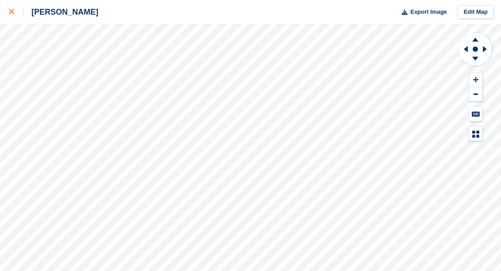
click at [19, 19] on link at bounding box center [11, 12] width 23 height 24
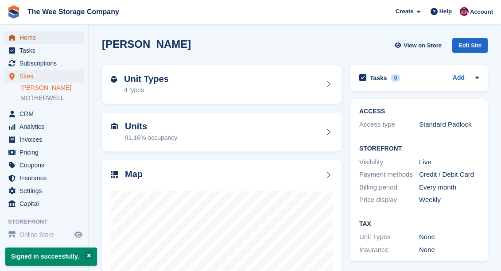
click at [32, 34] on span "Home" at bounding box center [46, 37] width 53 height 12
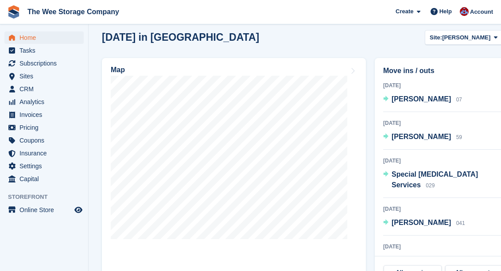
scroll to position [306, 0]
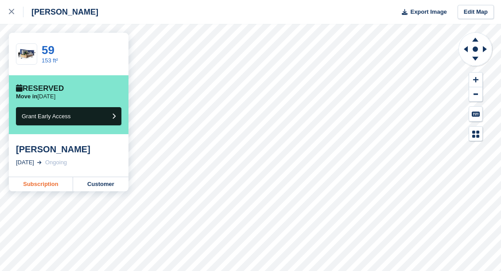
click at [53, 180] on link "Subscription" at bounding box center [41, 184] width 64 height 14
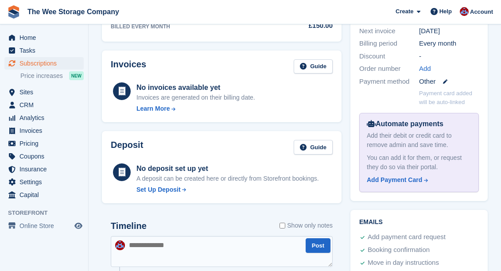
scroll to position [234, 0]
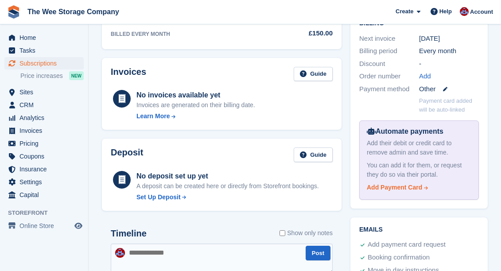
click at [408, 190] on div "Add Payment Card" at bounding box center [394, 187] width 55 height 9
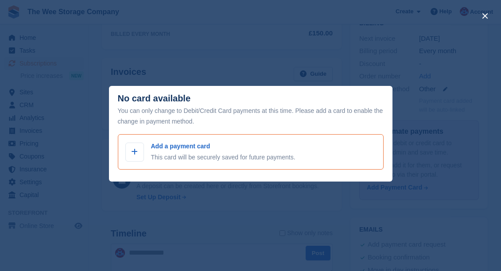
click at [127, 162] on div "Add a payment card This card will be securely saved for future payments." at bounding box center [250, 152] width 251 height 20
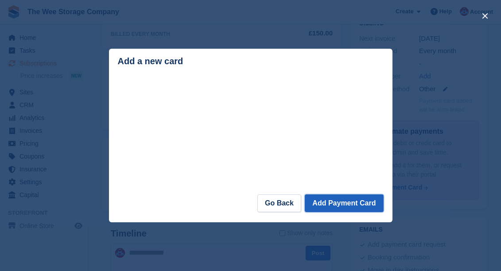
click at [345, 204] on button "Add Payment Card" at bounding box center [344, 204] width 78 height 18
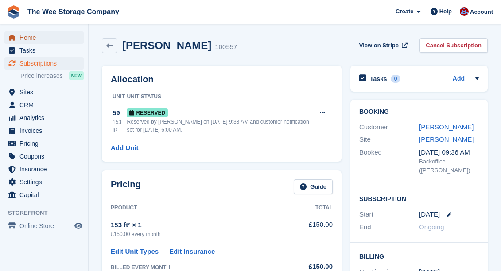
click at [38, 35] on span "Home" at bounding box center [46, 37] width 53 height 12
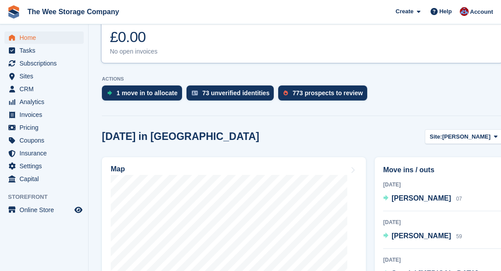
scroll to position [213, 0]
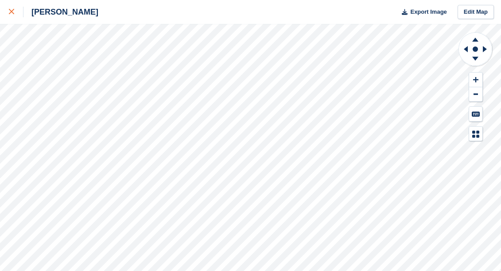
click at [12, 8] on div at bounding box center [16, 12] width 15 height 11
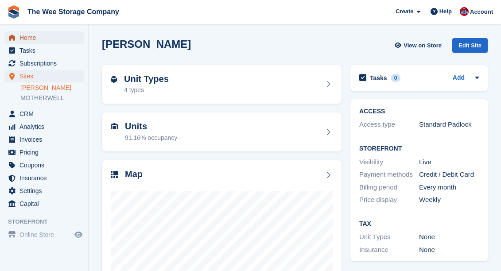
click at [23, 36] on span "Home" at bounding box center [46, 37] width 53 height 12
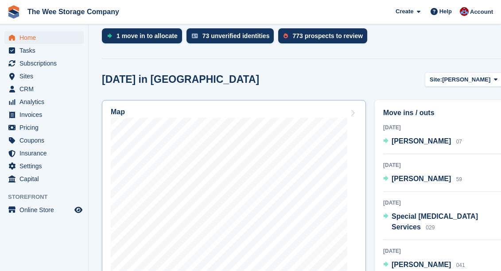
scroll to position [270, 0]
